Goal: Task Accomplishment & Management: Use online tool/utility

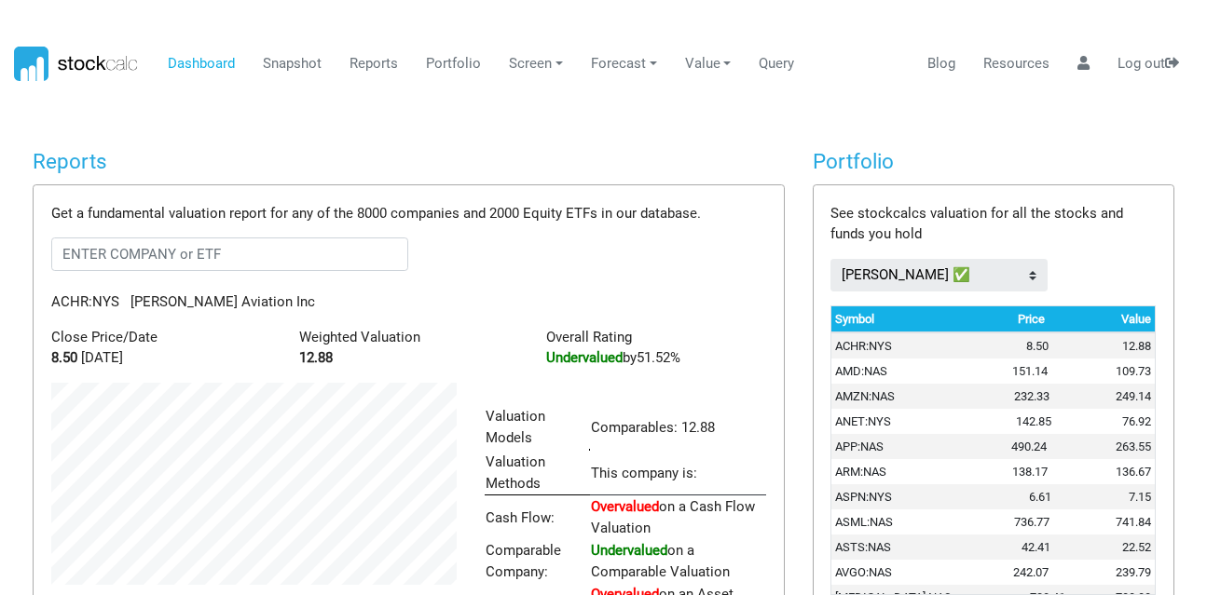
scroll to position [289, 433]
click at [430, 60] on link "Portfolio" at bounding box center [453, 64] width 69 height 35
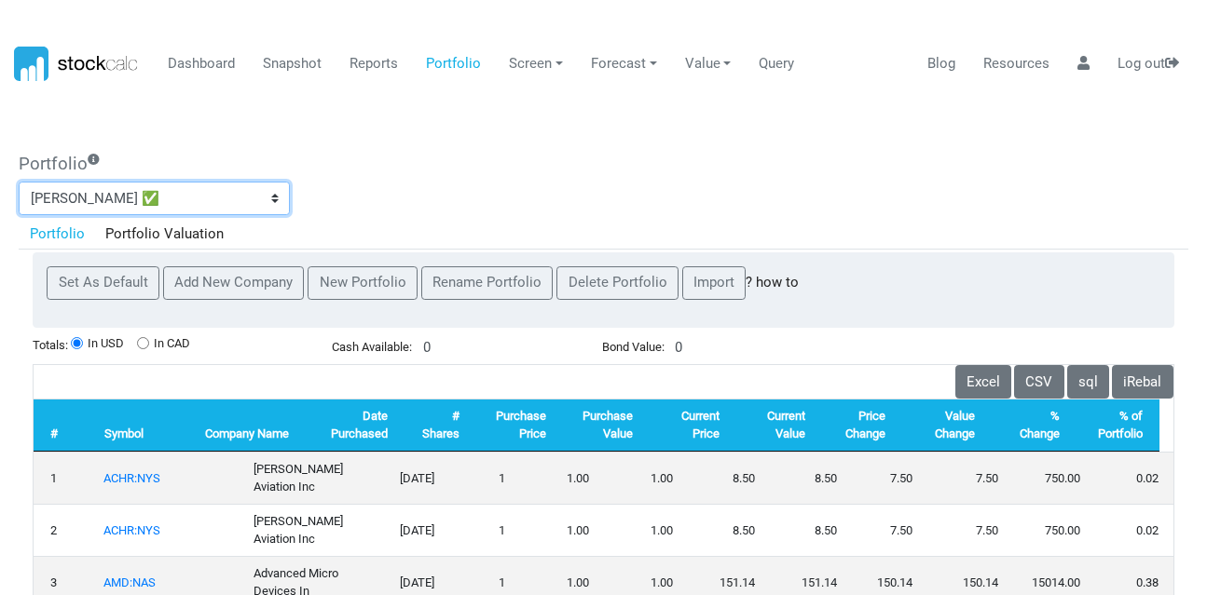
click at [262, 192] on select "2023’s best dividend stocks ranked ADR AlphaPicks [PERSON_NAME] CIBCoutperforme…" at bounding box center [154, 199] width 271 height 34
select select "1308487"
click at [19, 182] on select "2023’s best dividend stocks ranked ADR AlphaPicks [PERSON_NAME] CIBCoutperforme…" at bounding box center [154, 199] width 271 height 34
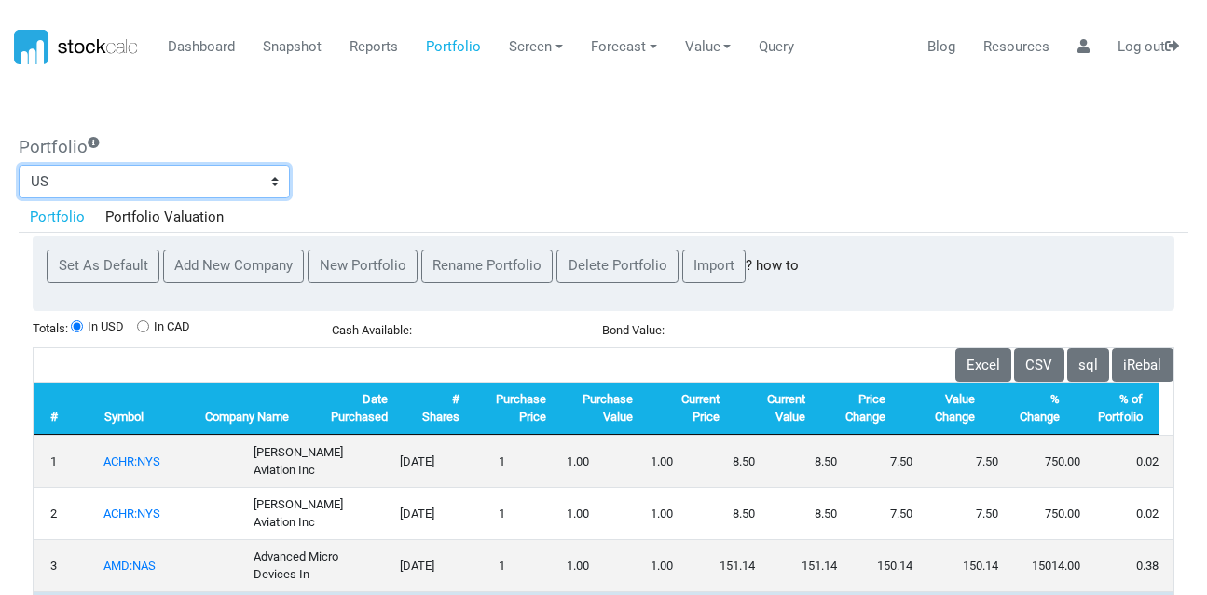
scroll to position [0, 0]
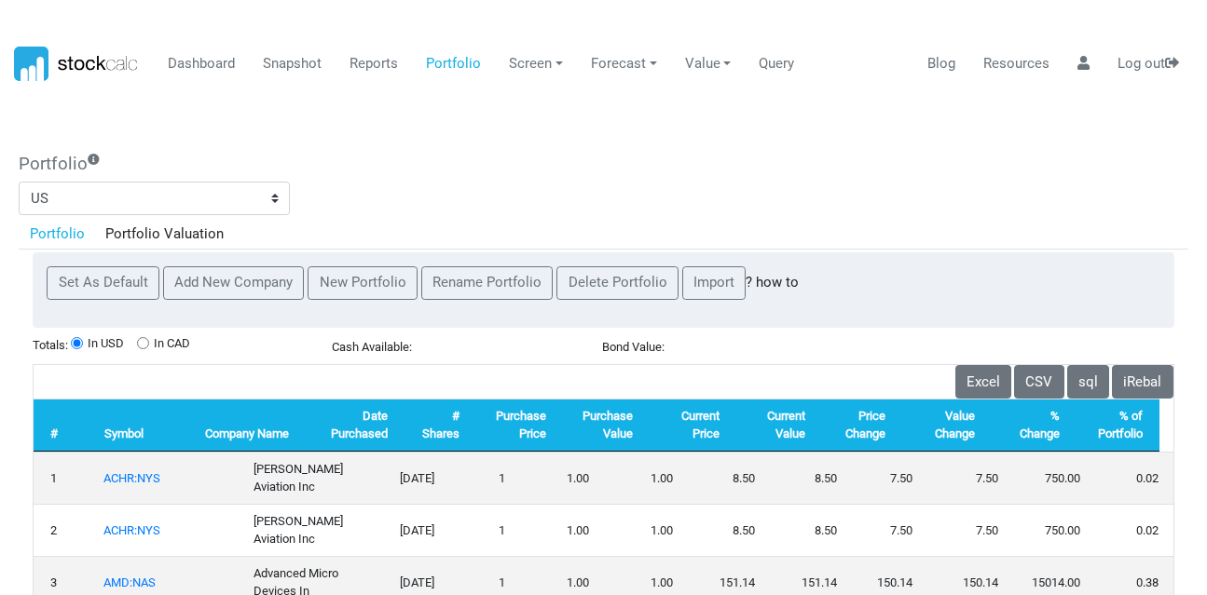
click at [58, 225] on link "Portfolio" at bounding box center [57, 234] width 76 height 32
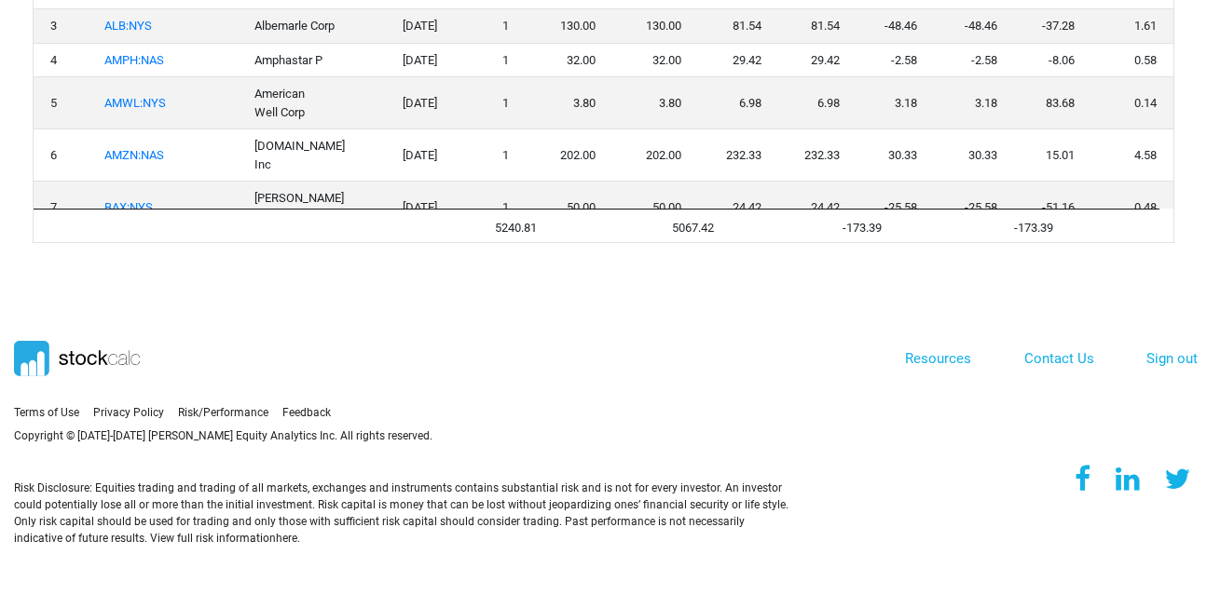
scroll to position [255, 0]
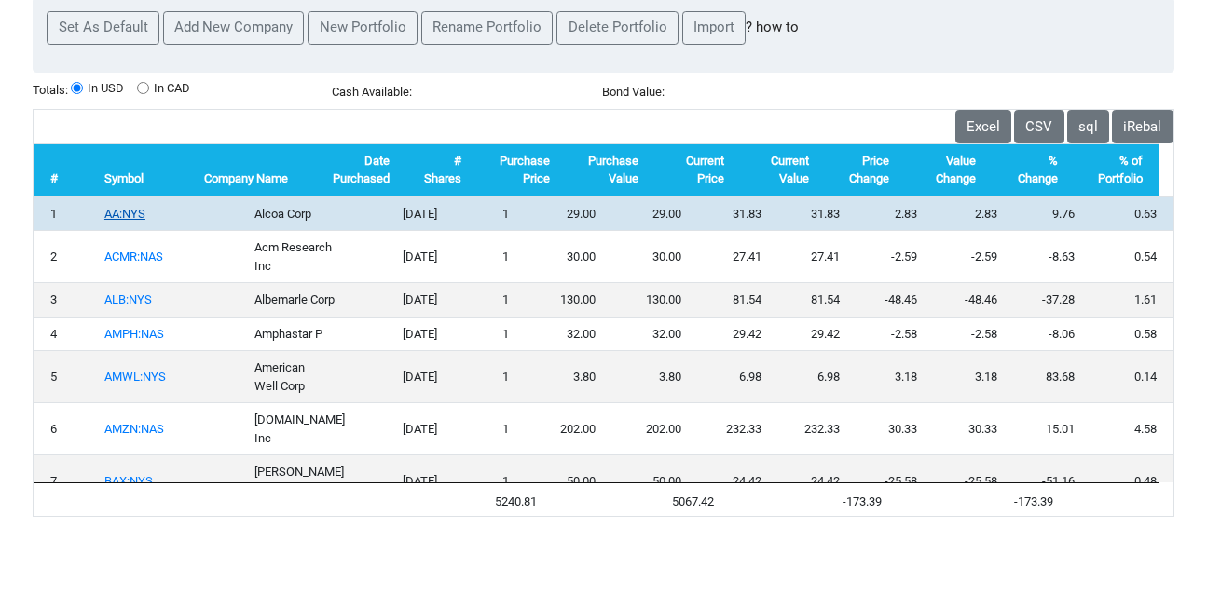
click at [130, 216] on link "AA:NYS" at bounding box center [124, 214] width 41 height 14
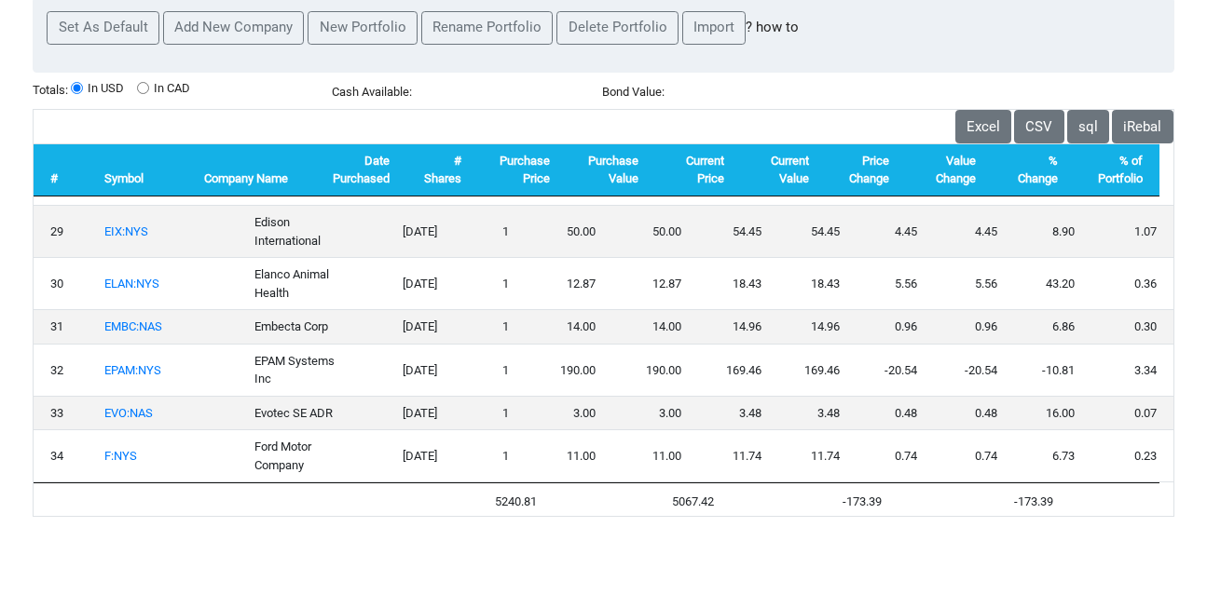
scroll to position [1677, 0]
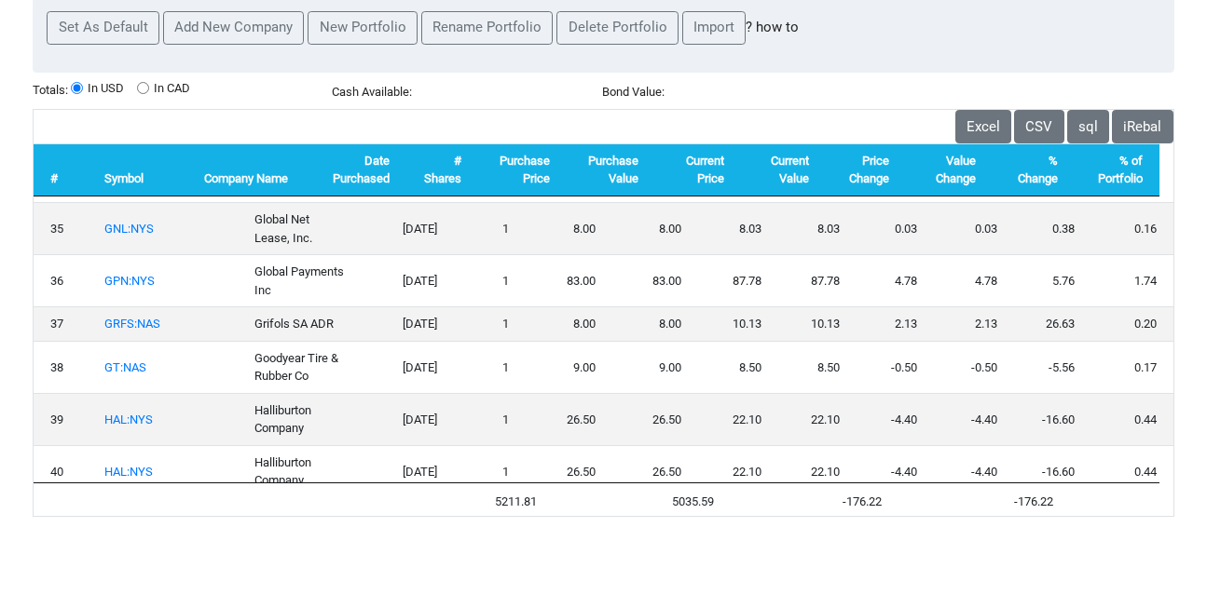
drag, startPoint x: 135, startPoint y: 311, endPoint x: 690, endPoint y: 69, distance: 605.1
click at [135, 236] on link "GNL:NYS" at bounding box center [128, 229] width 49 height 14
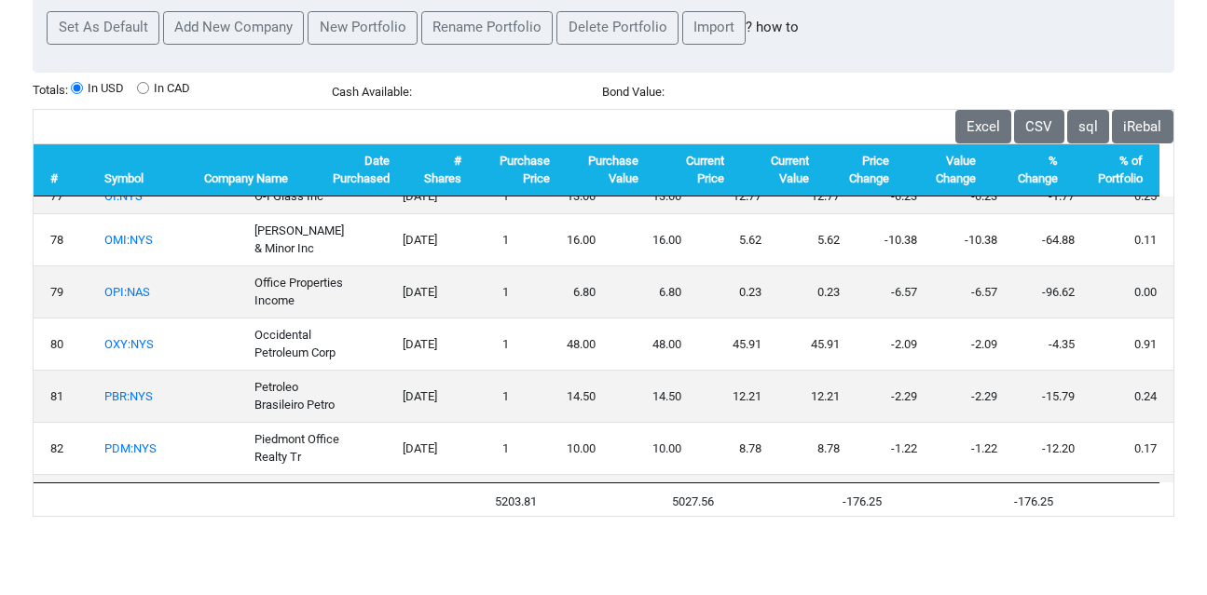
scroll to position [4099, 0]
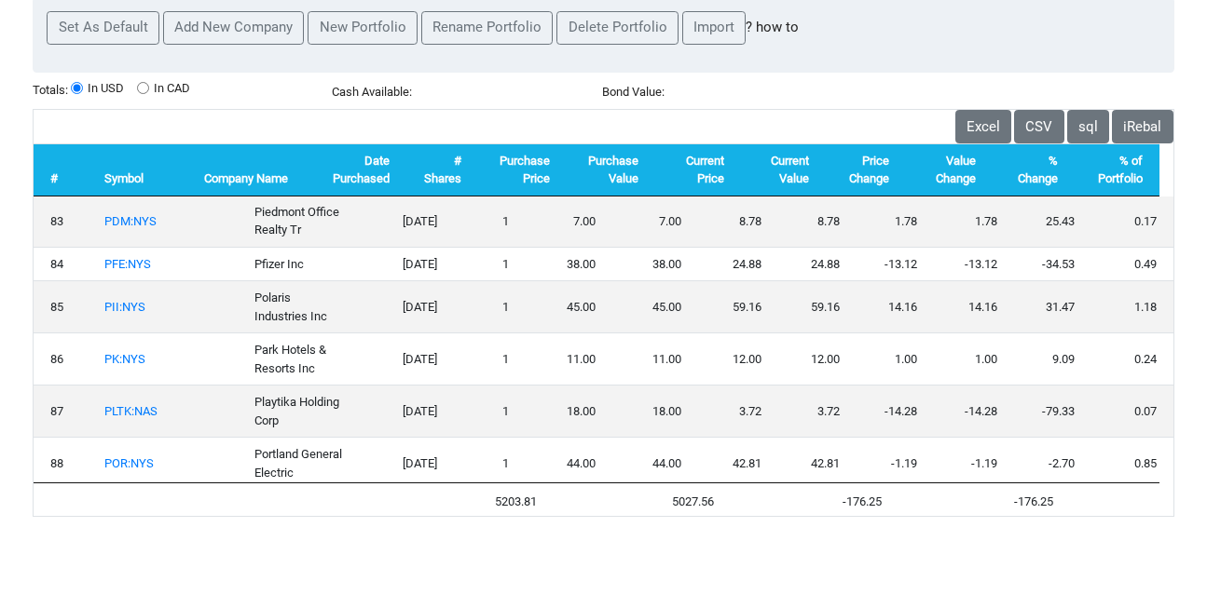
drag, startPoint x: 140, startPoint y: 265, endPoint x: 694, endPoint y: 64, distance: 589.6
click at [140, 176] on link "PDM:NYS" at bounding box center [130, 169] width 52 height 14
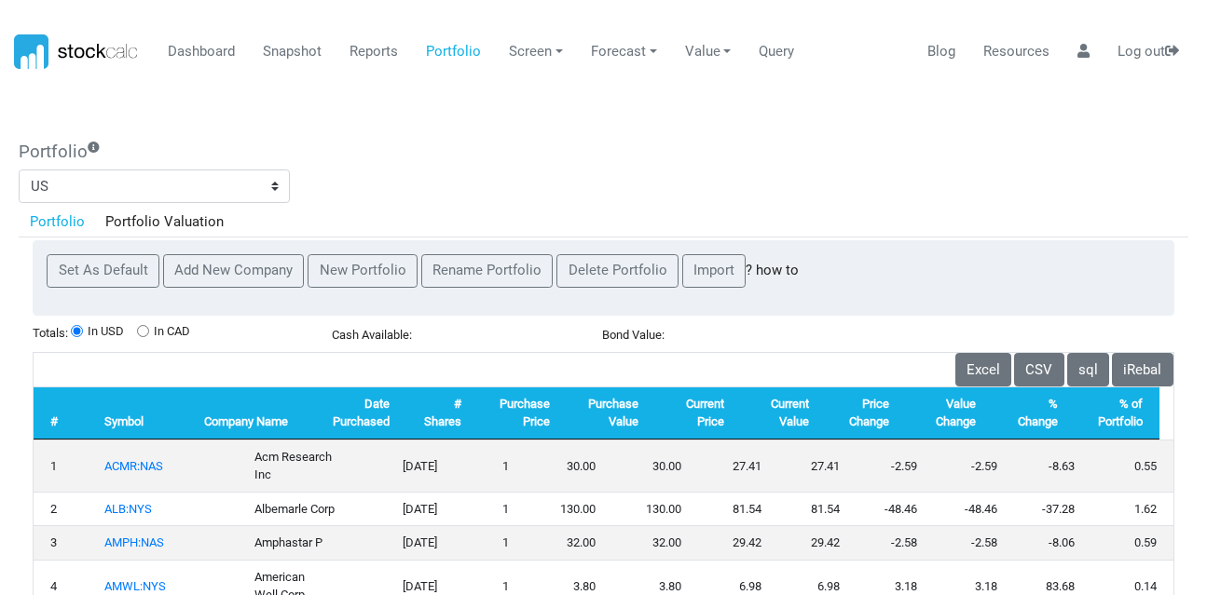
scroll to position [0, 0]
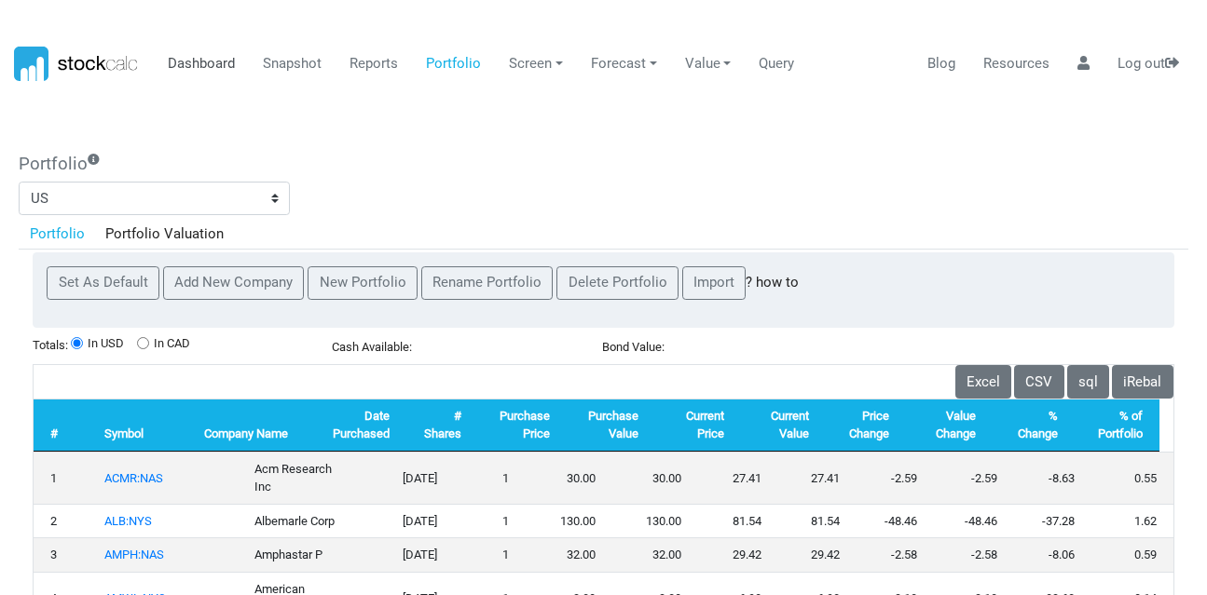
click at [204, 56] on link "Dashboard" at bounding box center [201, 64] width 81 height 35
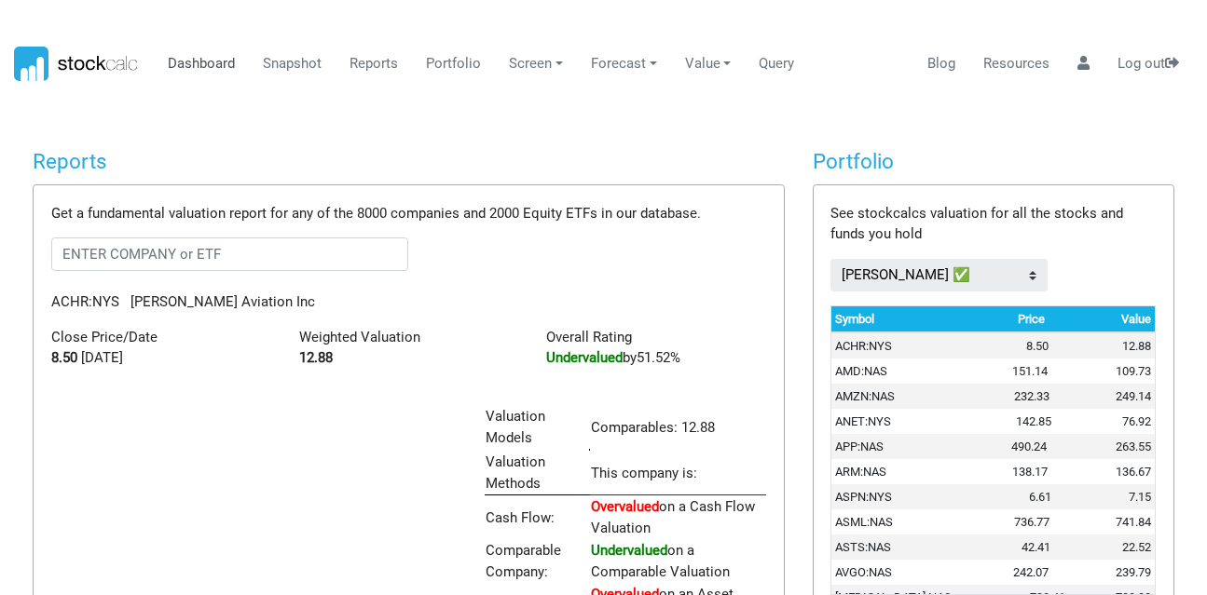
scroll to position [931621, 931478]
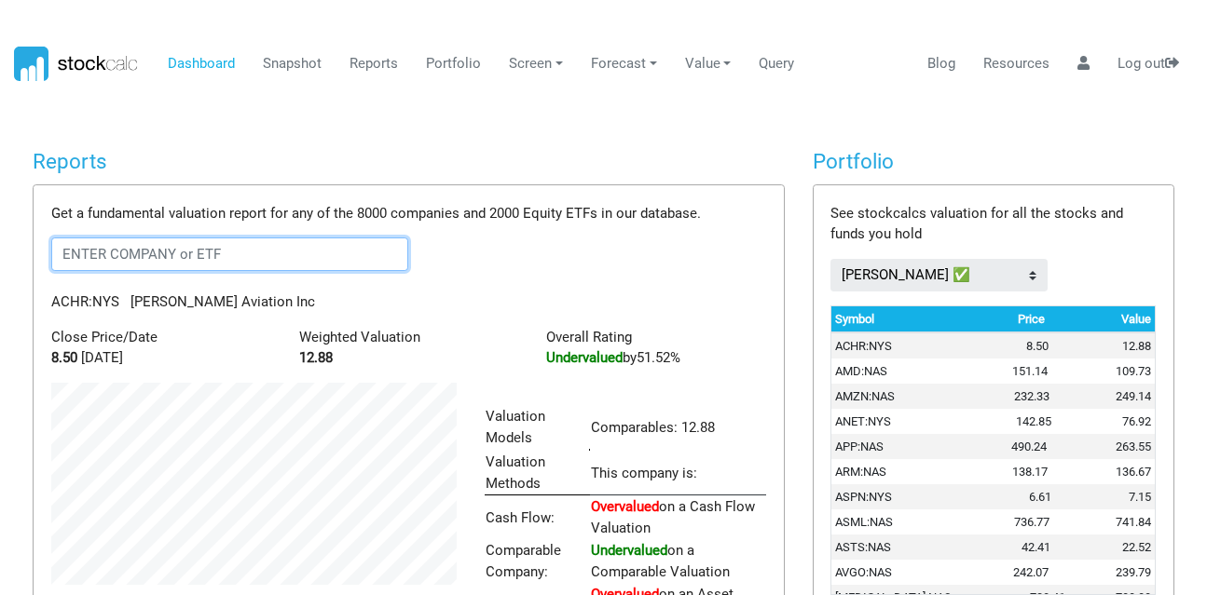
click at [129, 247] on input "text" at bounding box center [229, 255] width 357 height 34
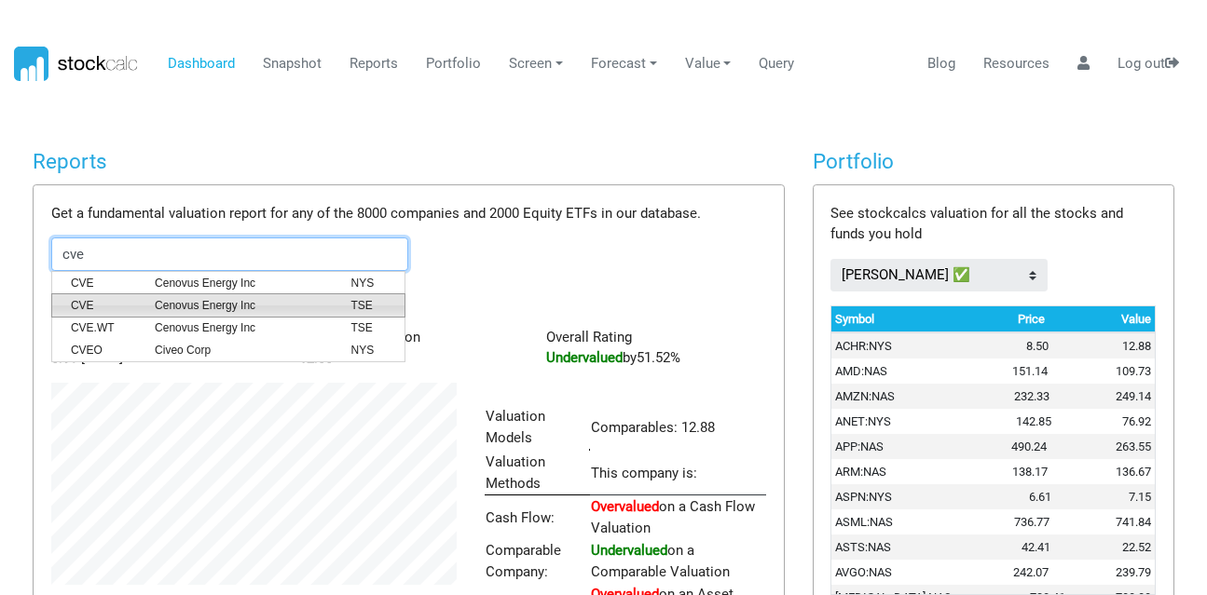
click at [144, 296] on li "CVE Cenovus Energy Inc TSE" at bounding box center [228, 306] width 354 height 24
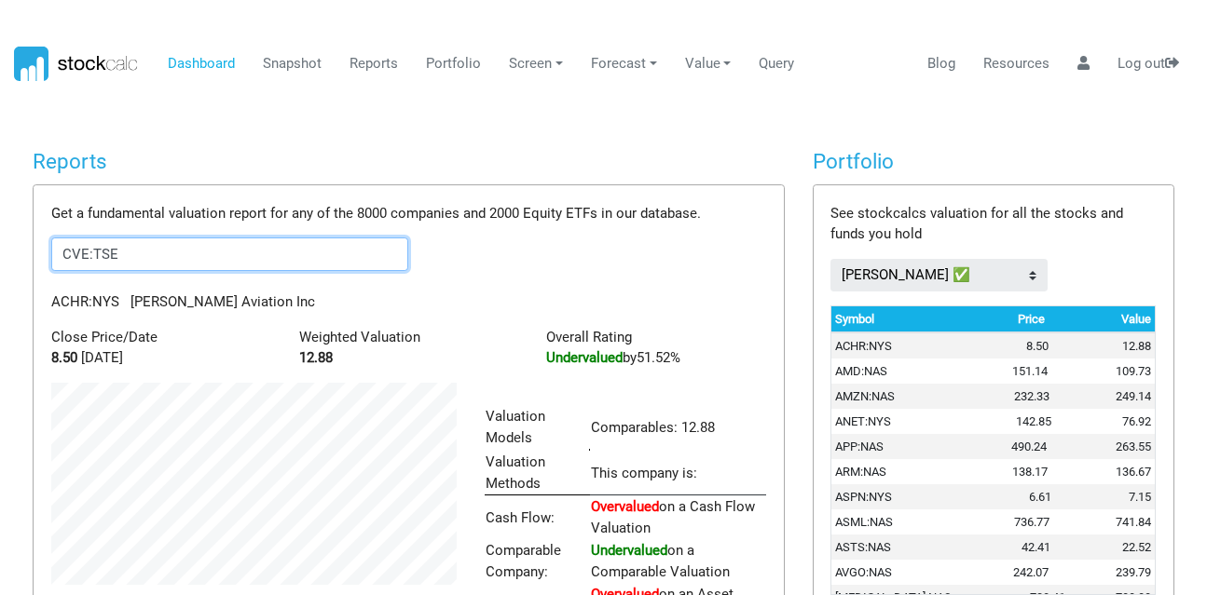
scroll to position [333, 433]
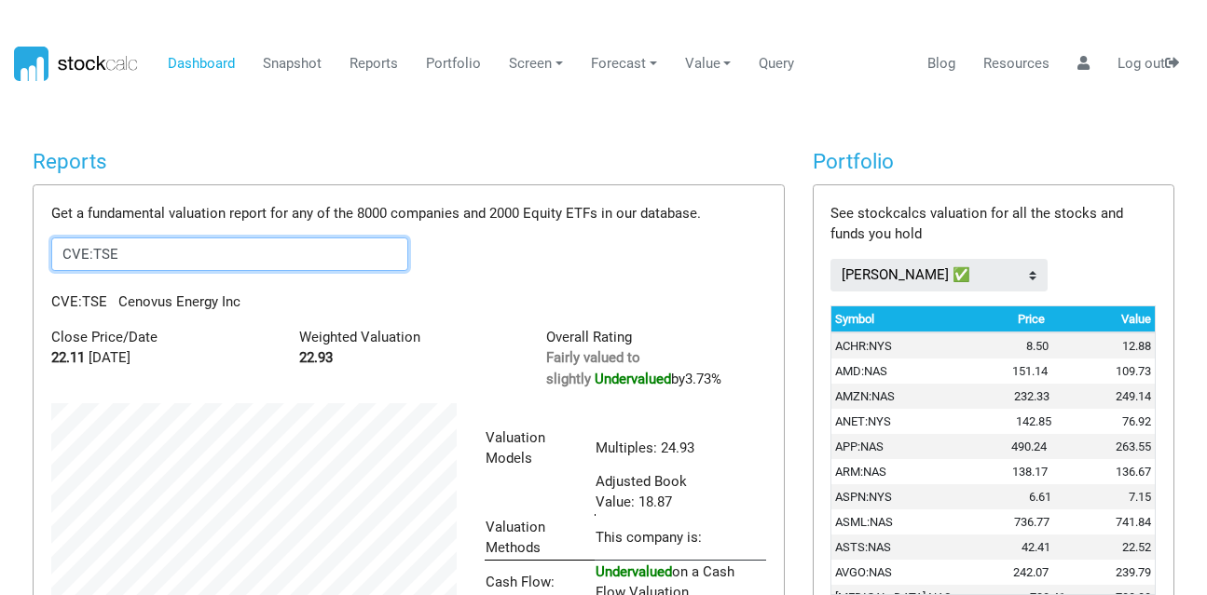
drag, startPoint x: 149, startPoint y: 247, endPoint x: 18, endPoint y: 246, distance: 131.4
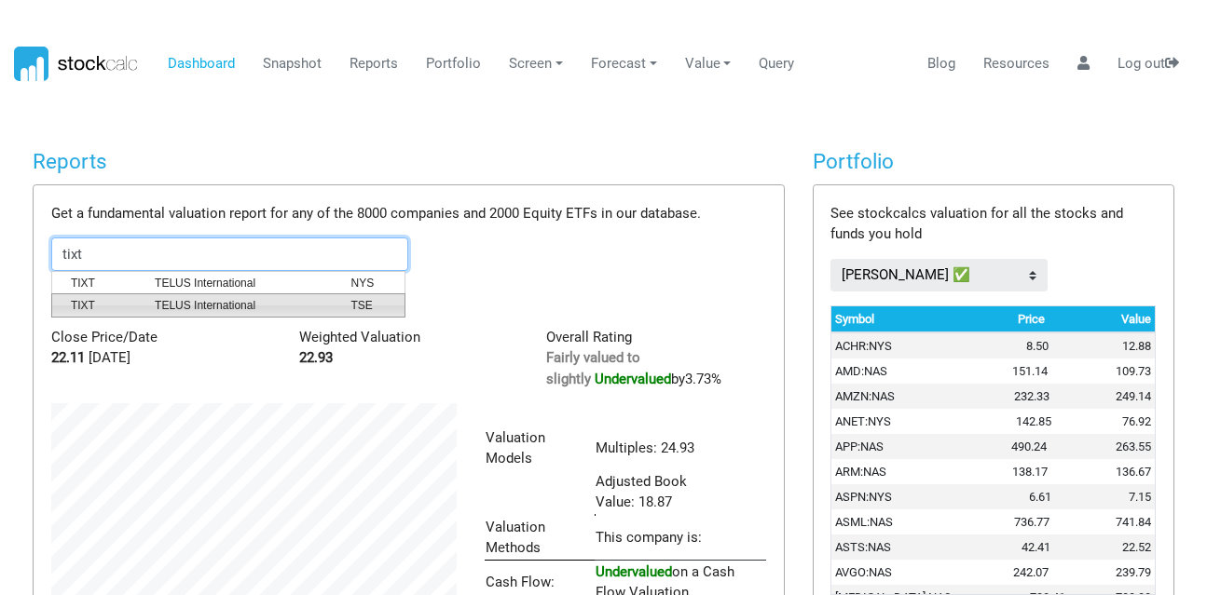
click at [98, 301] on span "TIXT" at bounding box center [99, 305] width 84 height 17
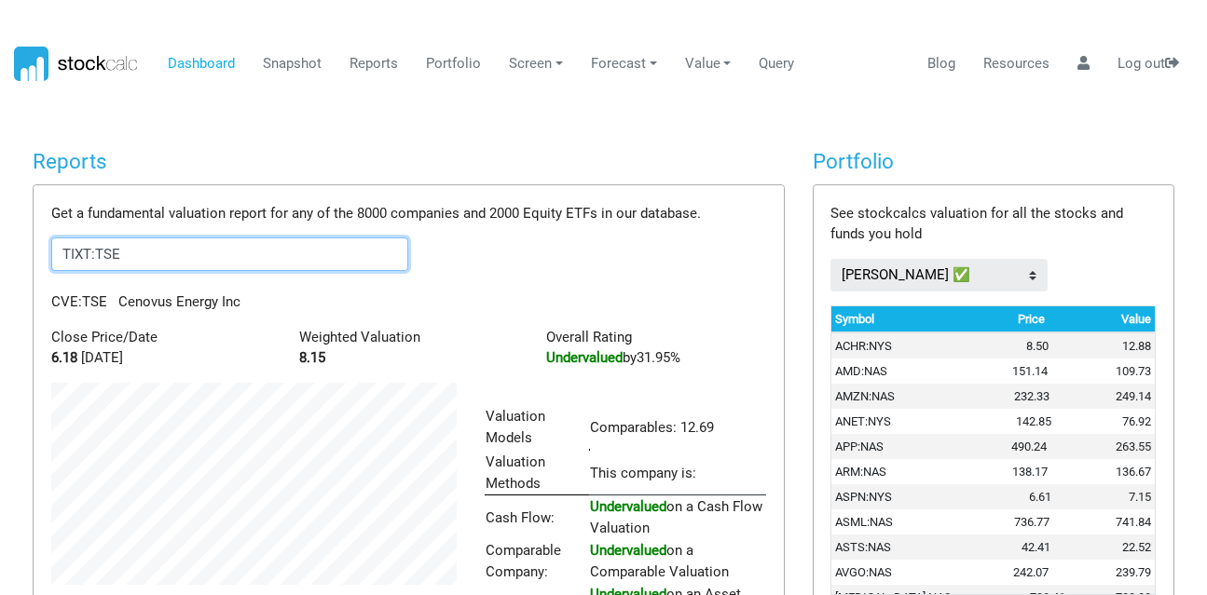
scroll to position [289, 433]
drag, startPoint x: 162, startPoint y: 253, endPoint x: 0, endPoint y: 247, distance: 162.2
click at [0, 247] on body "Dashboard Snapshot Reports Portfolio Screen Stock Screener Sector ETF Industry …" at bounding box center [603, 297] width 1207 height 595
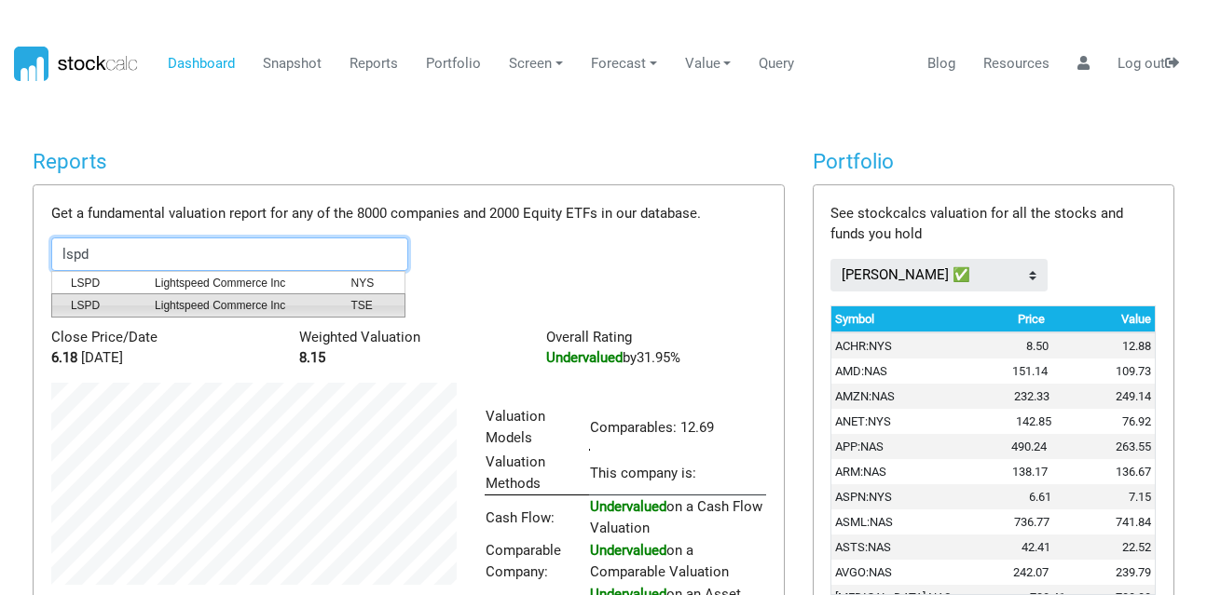
click at [175, 302] on span "Lightspeed Commerce Inc" at bounding box center [239, 305] width 196 height 17
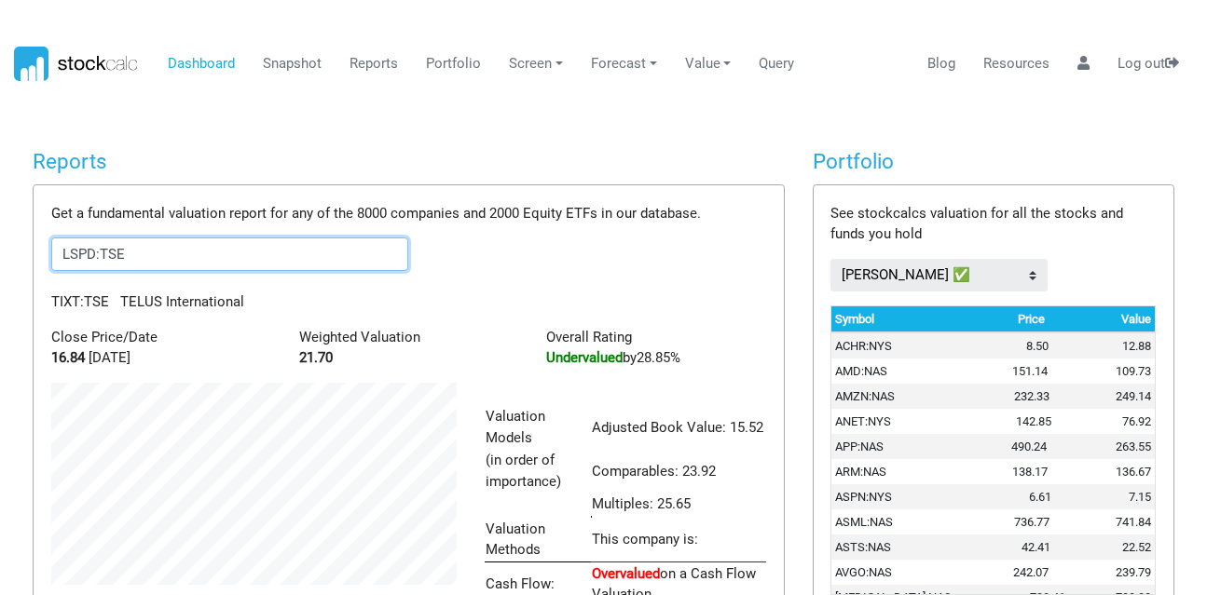
scroll to position [355, 433]
drag, startPoint x: 197, startPoint y: 265, endPoint x: 0, endPoint y: 246, distance: 197.5
click at [0, 246] on body "Dashboard Snapshot Reports Portfolio Screen Stock Screener Sector ETF Industry …" at bounding box center [603, 297] width 1207 height 595
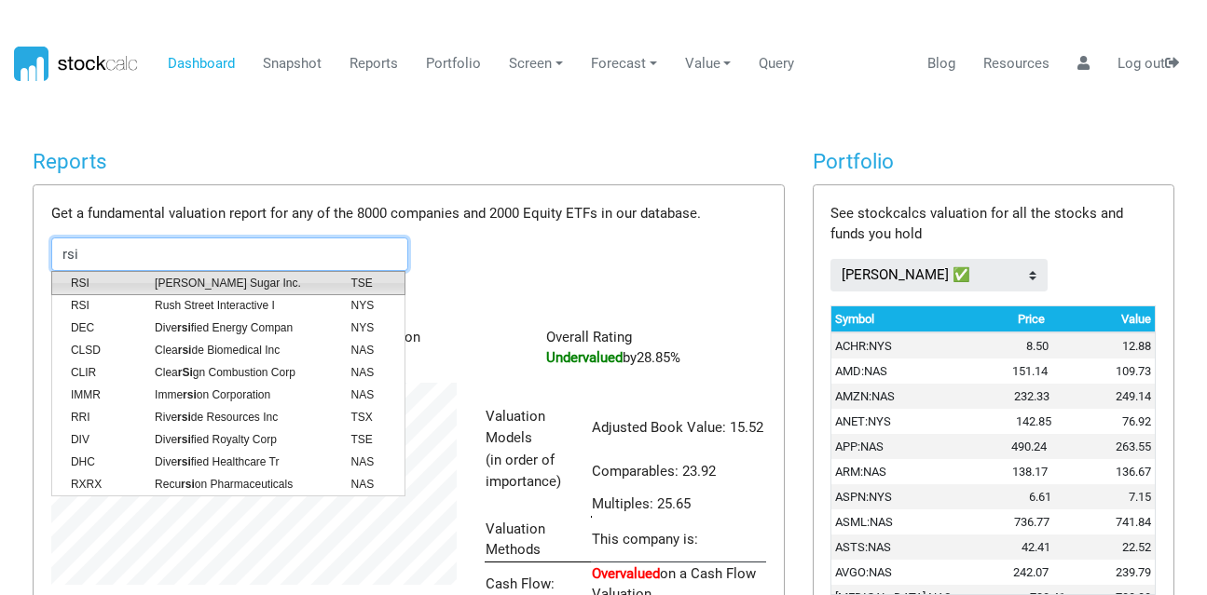
click at [69, 283] on span "RSI" at bounding box center [99, 283] width 84 height 17
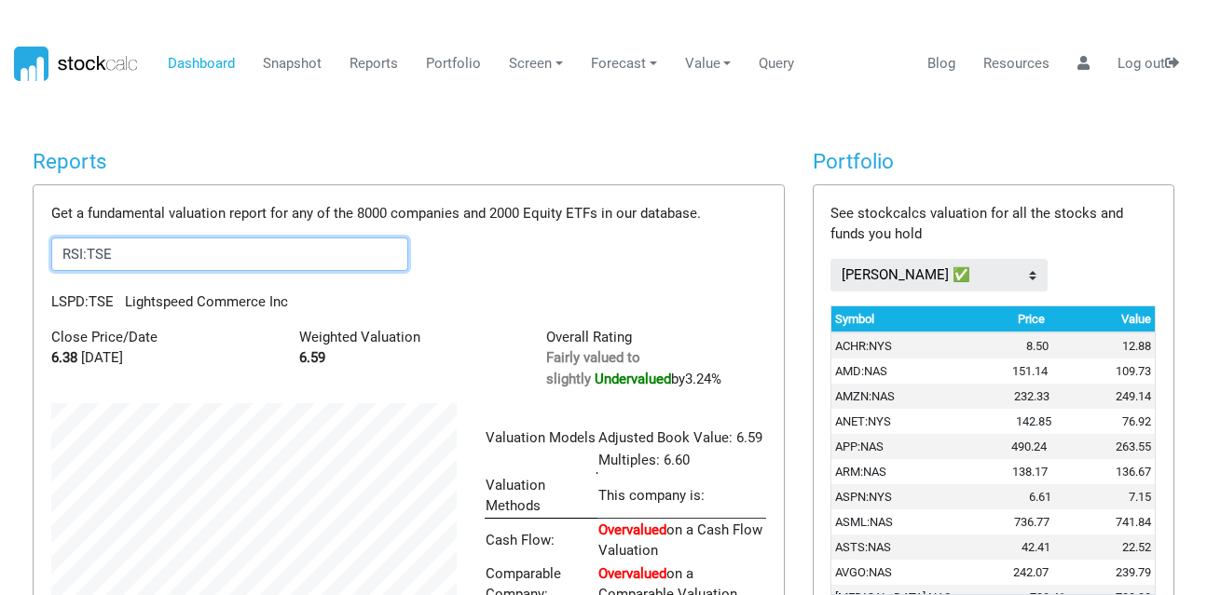
scroll to position [291, 433]
type input "RSI:TSE"
